Goal: Find specific page/section: Find specific page/section

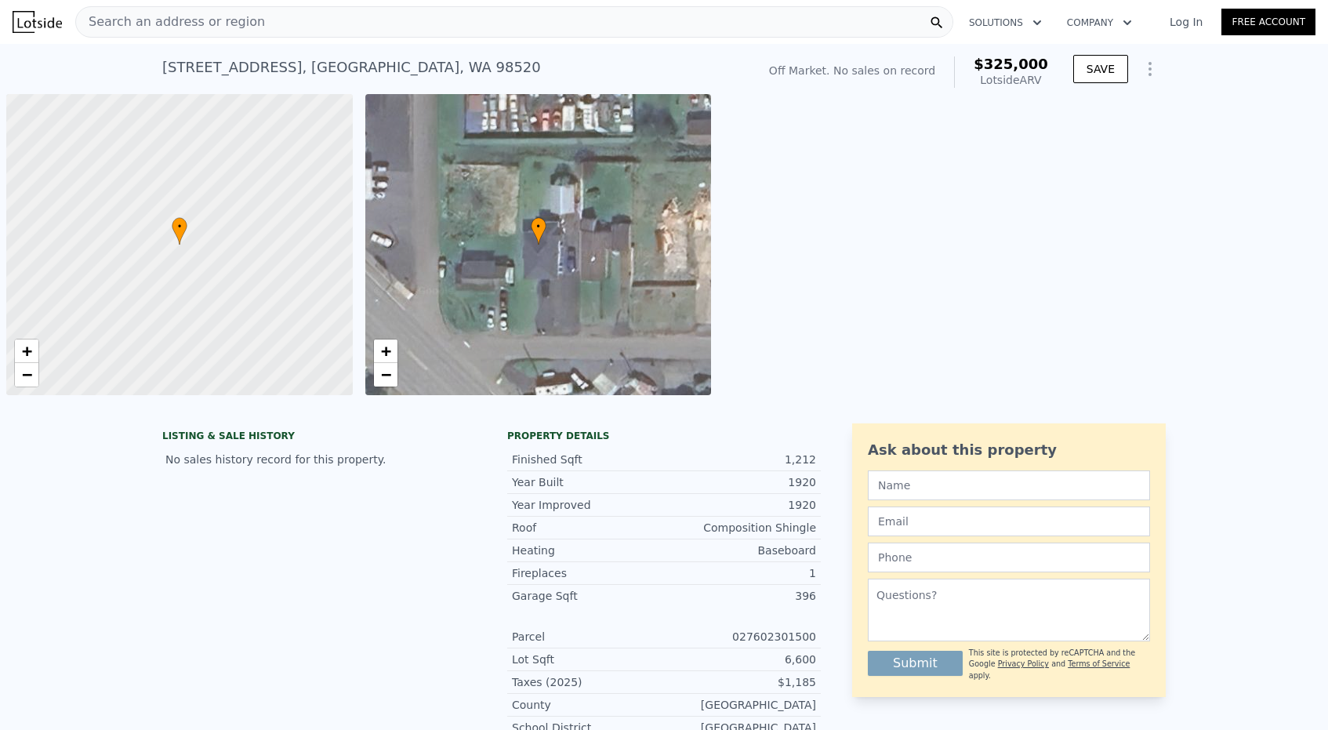
scroll to position [0, 6]
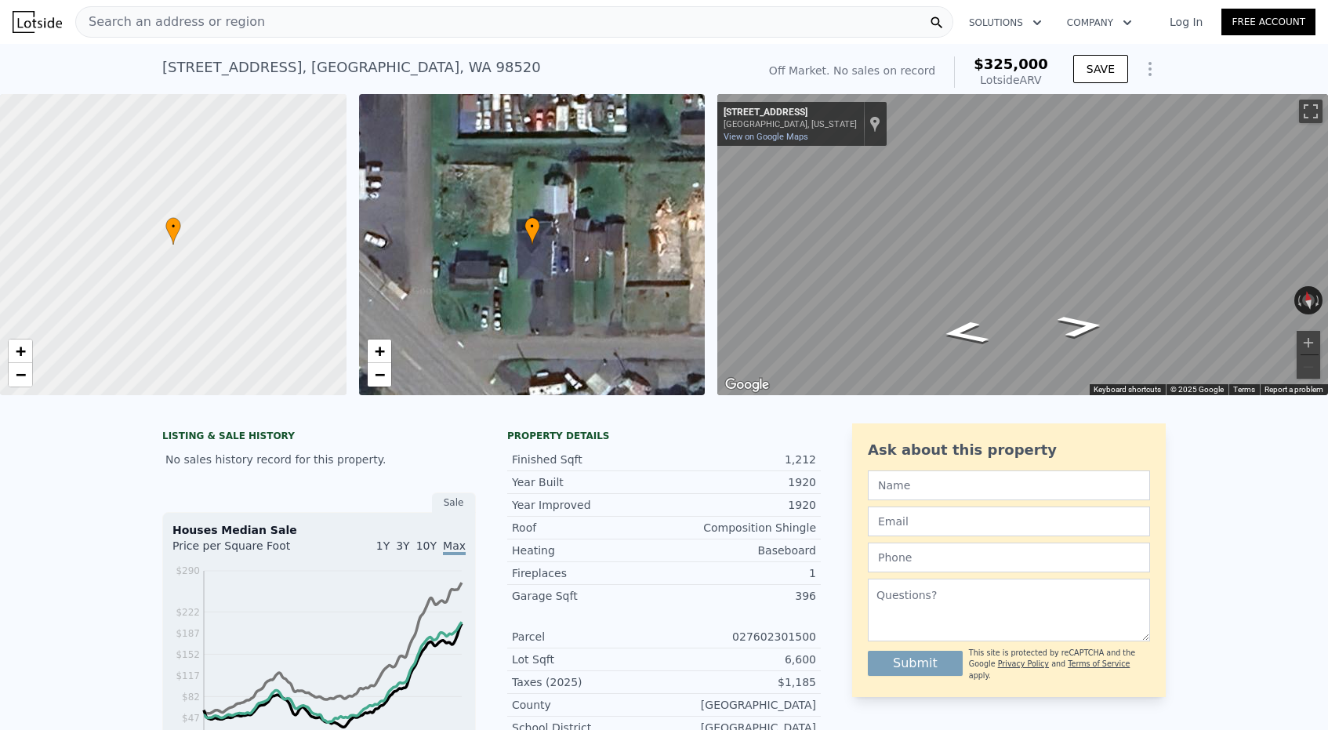
click at [633, 23] on div "Search an address or region" at bounding box center [514, 21] width 878 height 31
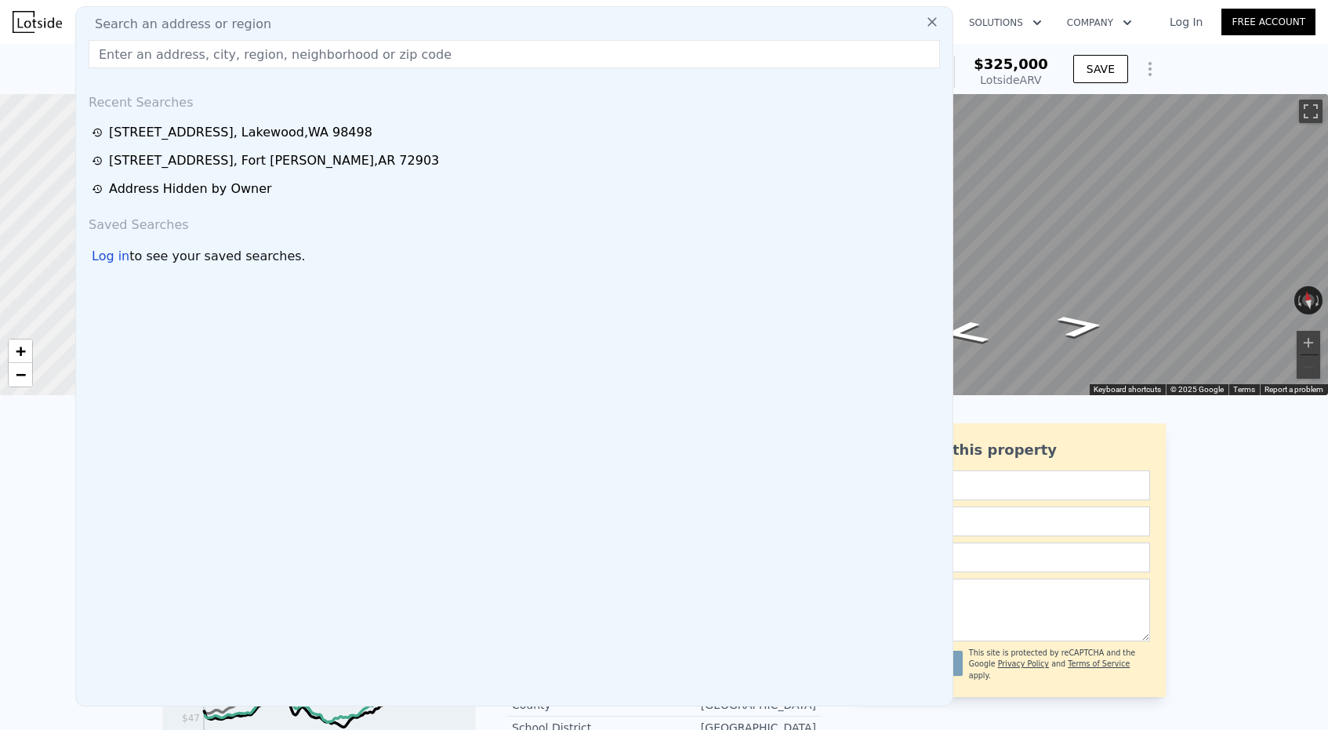
click at [633, 23] on div "Search an address or region" at bounding box center [514, 24] width 864 height 19
click at [556, 55] on input "text" at bounding box center [514, 54] width 851 height 28
paste input "[STREET_ADDRESS][PERSON_NAME]"
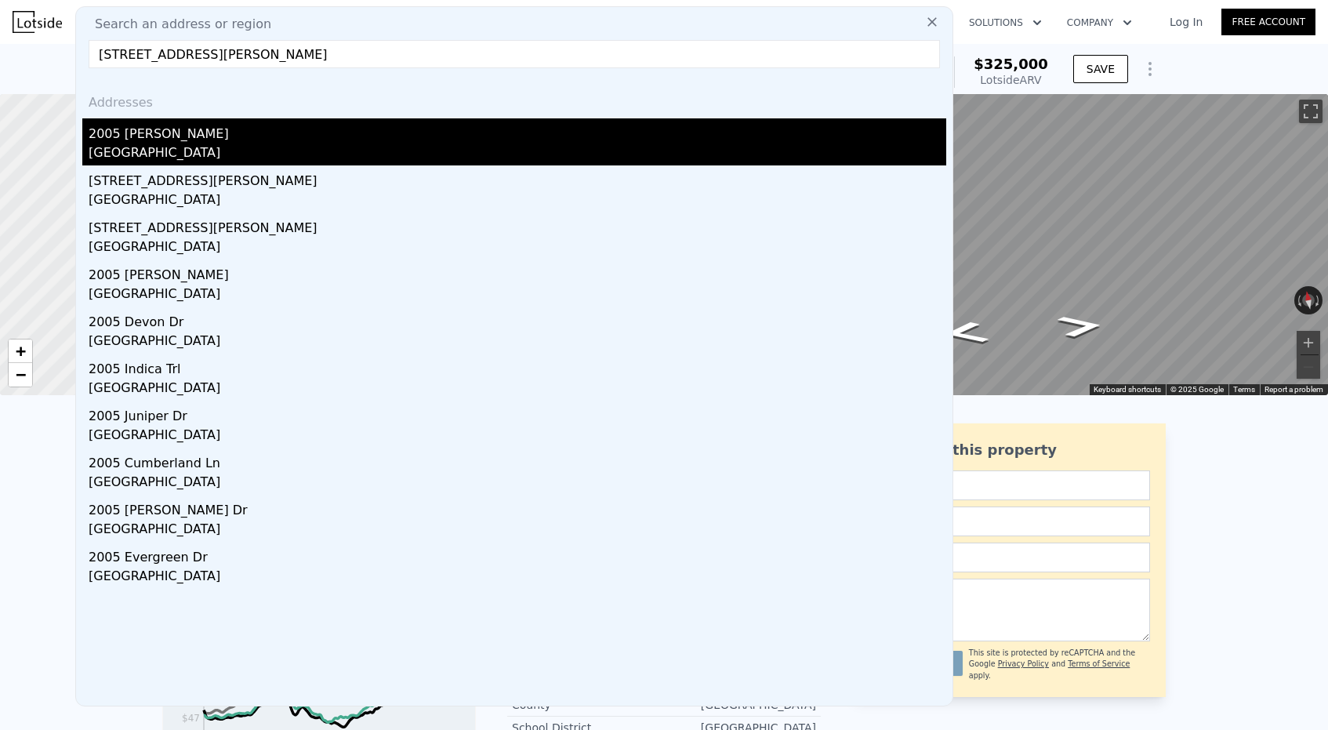
type input "[STREET_ADDRESS][PERSON_NAME]"
click at [282, 135] on div "2005 [PERSON_NAME]" at bounding box center [517, 130] width 857 height 25
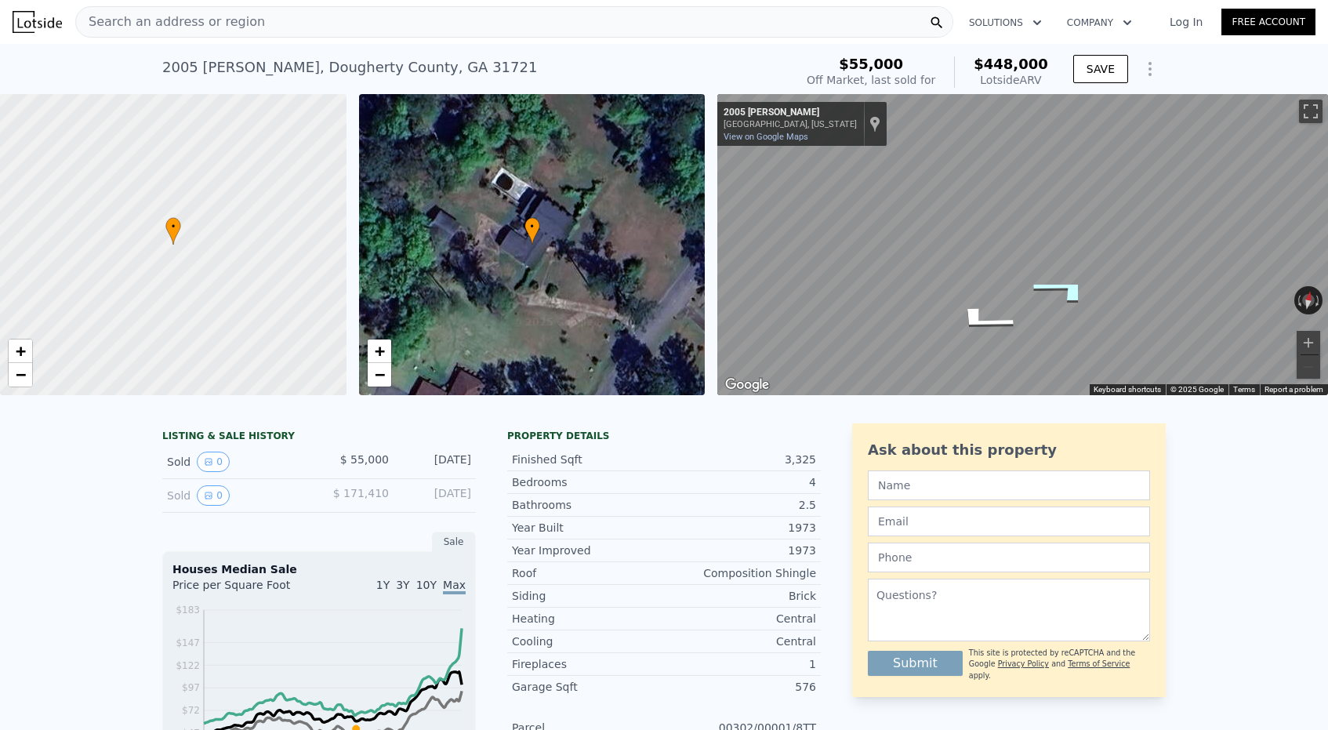
click at [1063, 289] on icon "Go Northeast, Covey Rd" at bounding box center [1063, 290] width 117 height 42
